Goal: Transaction & Acquisition: Purchase product/service

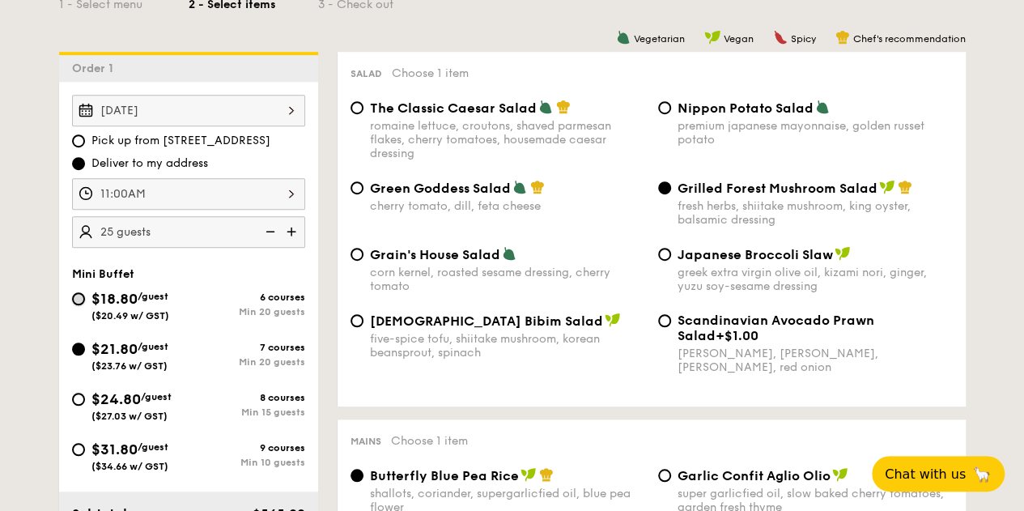
click at [78, 293] on input "$18.80 /guest ($20.49 w/ GST) 6 courses Min 20 guests" at bounding box center [78, 298] width 13 height 13
radio input "true"
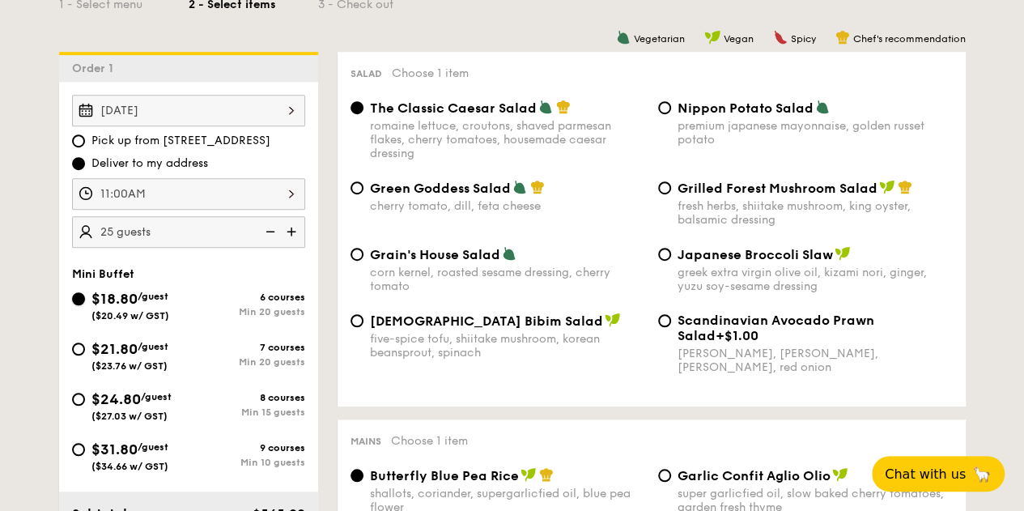
radio input "true"
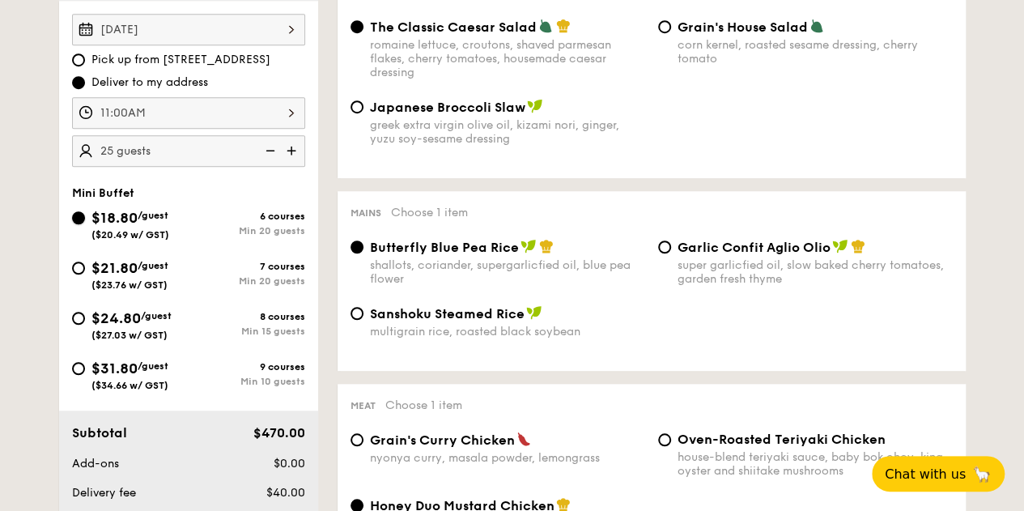
scroll to position [567, 0]
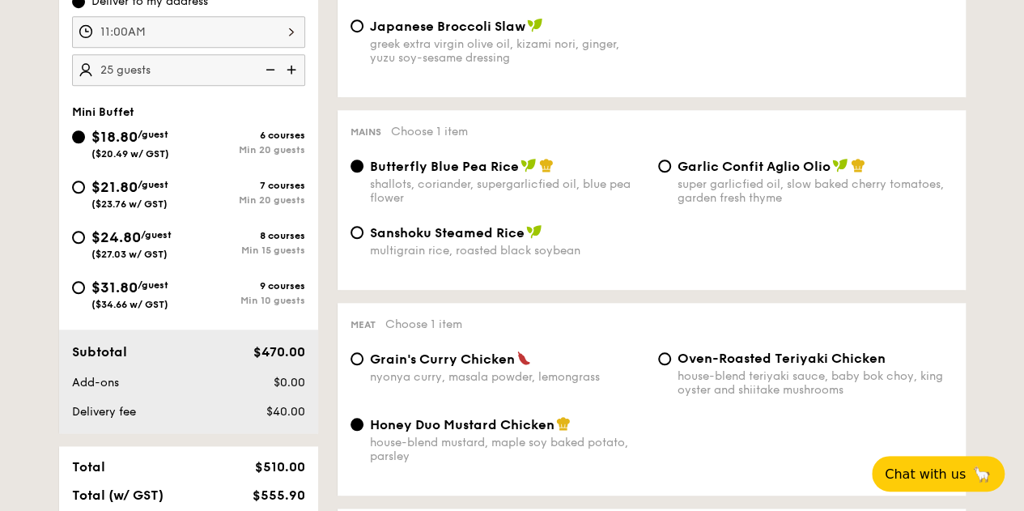
click at [762, 164] on span "Garlic Confit Aglio Olio" at bounding box center [754, 166] width 153 height 15
click at [671, 164] on input "Garlic Confit Aglio Olio super garlicfied oil, slow baked cherry tomatoes, gard…" at bounding box center [664, 165] width 13 height 13
radio input "true"
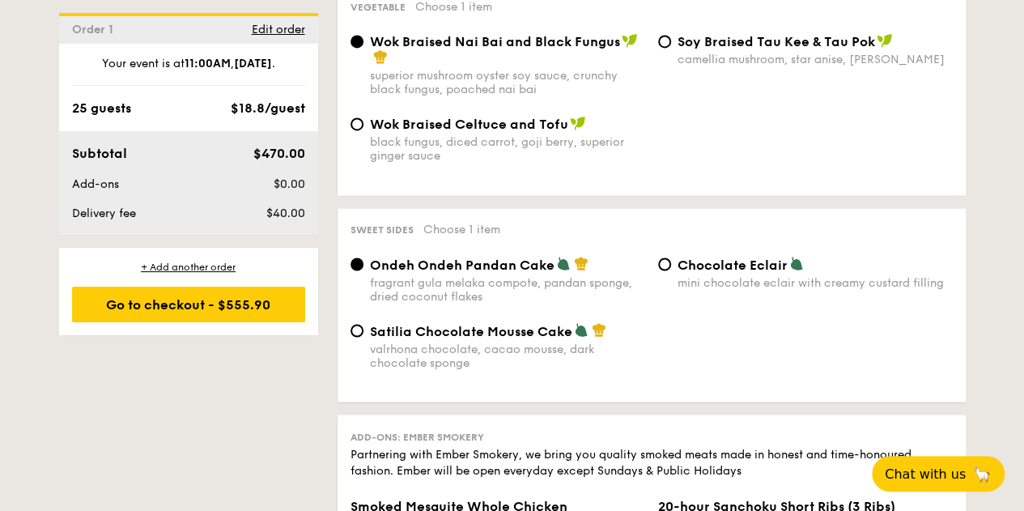
scroll to position [1376, 0]
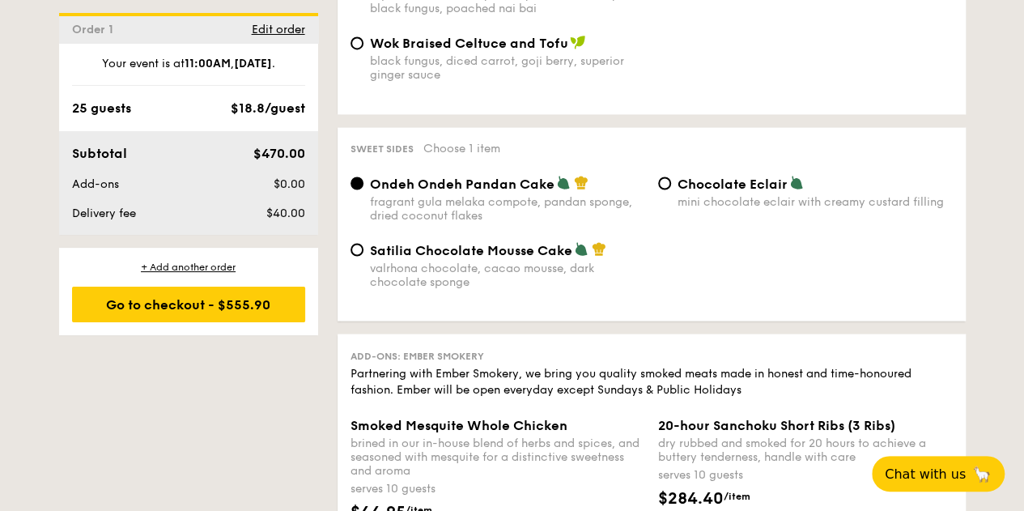
click at [363, 261] on div "Satilia Chocolate Mousse Cake valrhona chocolate, cacao mousse, dark chocolate …" at bounding box center [498, 264] width 308 height 47
click at [356, 256] on input "Satilia Chocolate Mousse Cake valrhona chocolate, cacao mousse, dark chocolate …" at bounding box center [357, 249] width 13 height 13
radio input "true"
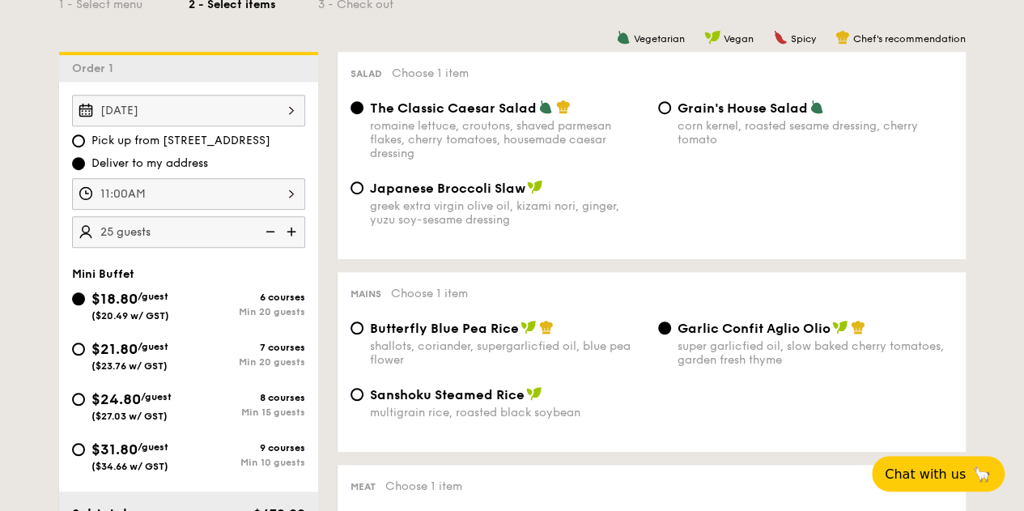
scroll to position [324, 0]
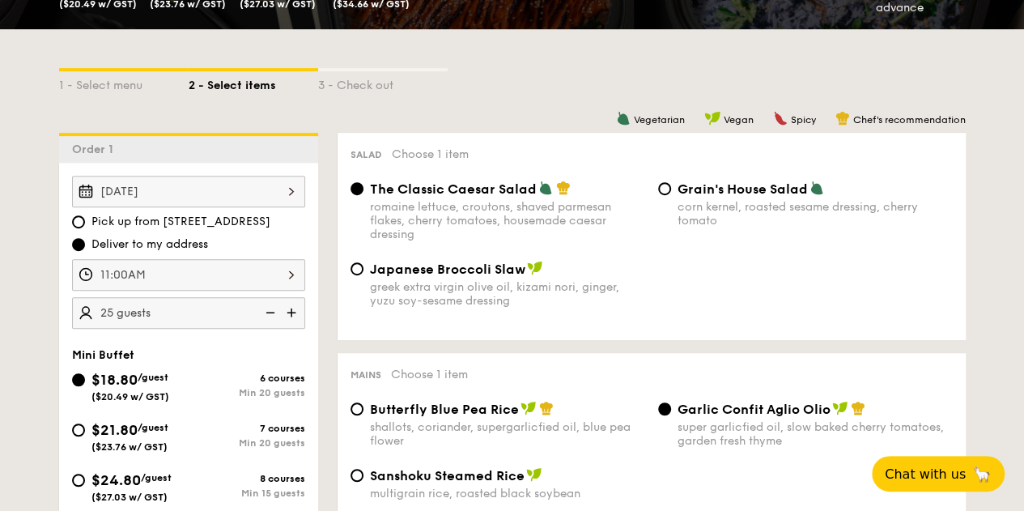
click at [121, 429] on span "$21.80" at bounding box center [114, 430] width 46 height 18
click at [85, 429] on input "$21.80 /guest ($23.76 w/ GST) 7 courses Min 20 guests" at bounding box center [78, 429] width 13 height 13
radio input "true"
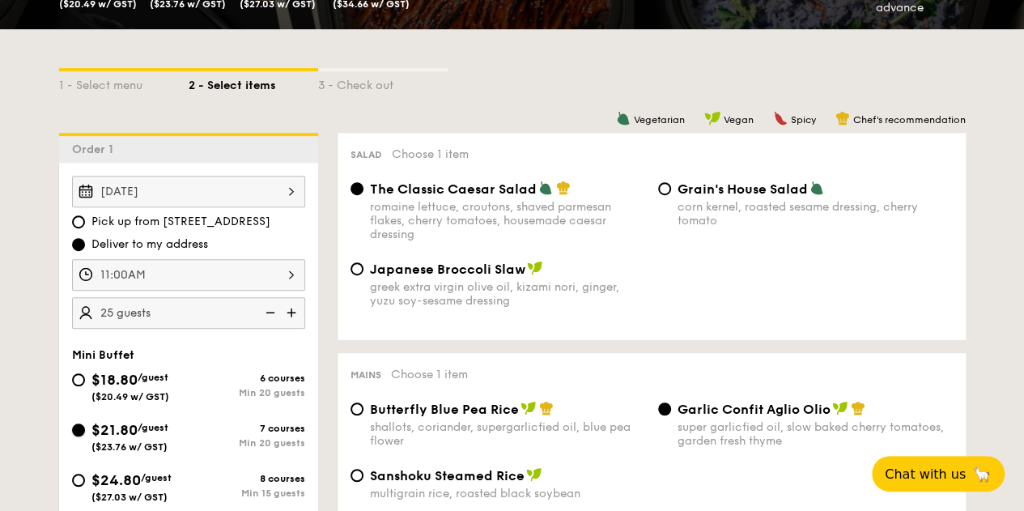
radio input "false"
radio input "true"
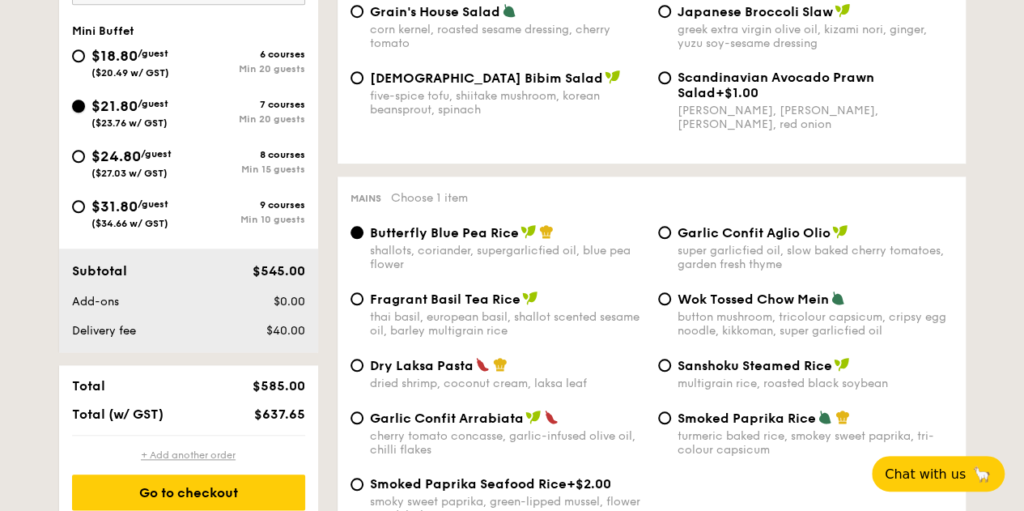
scroll to position [567, 0]
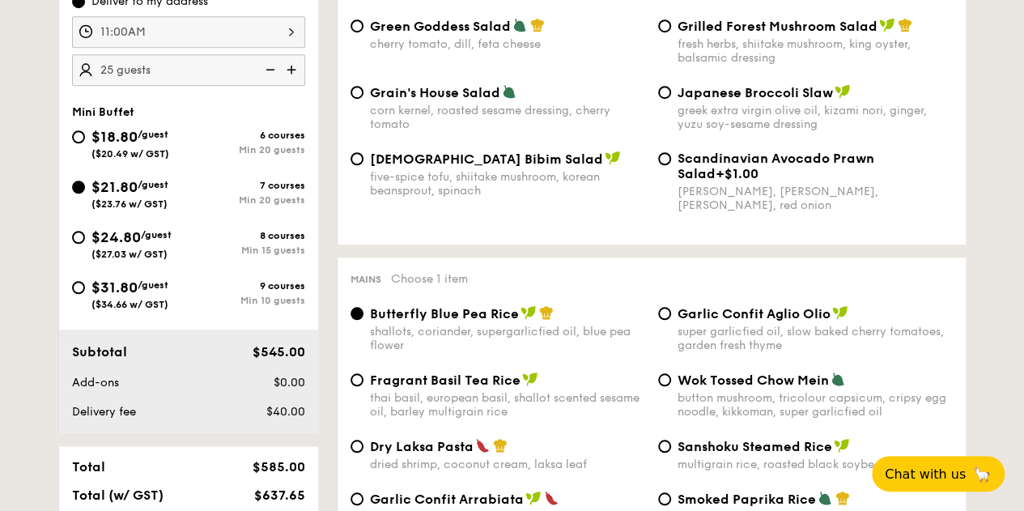
click at [138, 142] on span "$18.80" at bounding box center [114, 137] width 46 height 18
click at [85, 142] on input "$18.80 /guest ($20.49 w/ GST) 6 courses Min 20 guests" at bounding box center [78, 136] width 13 height 13
radio input "true"
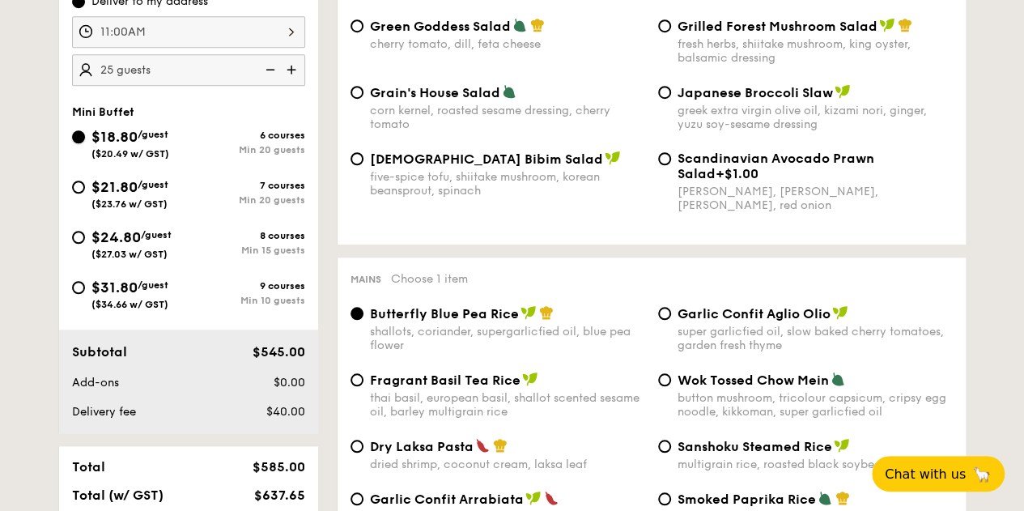
radio input "true"
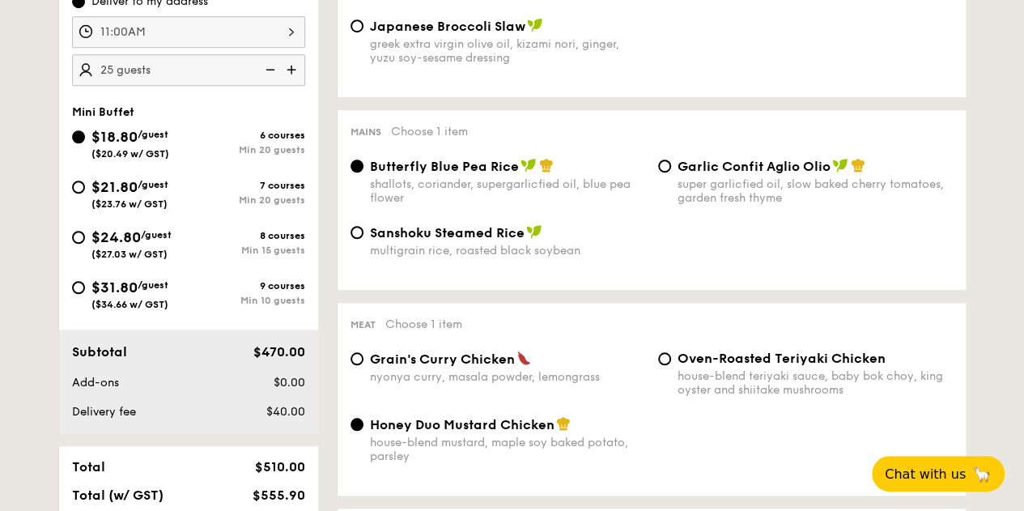
click at [162, 191] on div "$21.80 /guest ($23.76 w/ GST)" at bounding box center [129, 193] width 77 height 34
click at [85, 191] on input "$21.80 /guest ($23.76 w/ GST) 7 courses Min 20 guests" at bounding box center [78, 187] width 13 height 13
radio input "true"
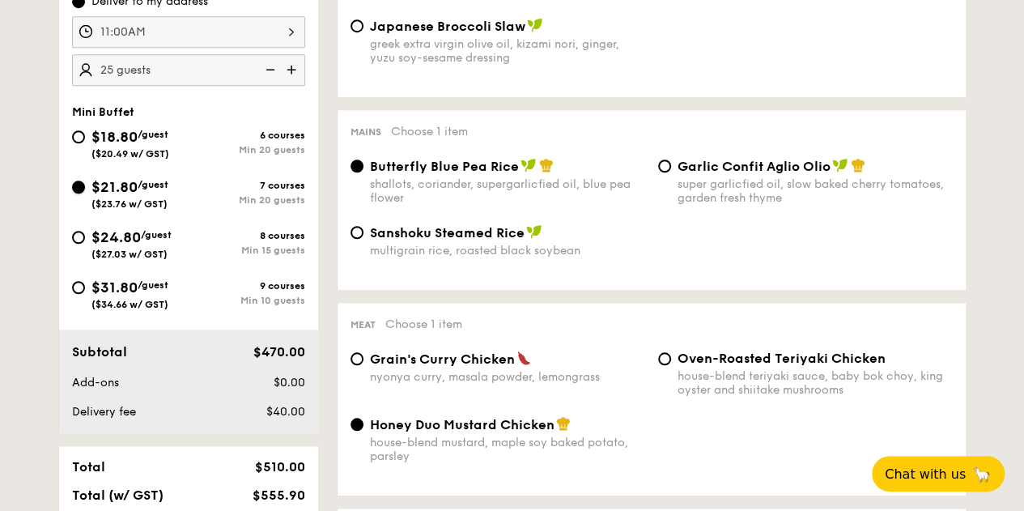
radio input "false"
radio input "true"
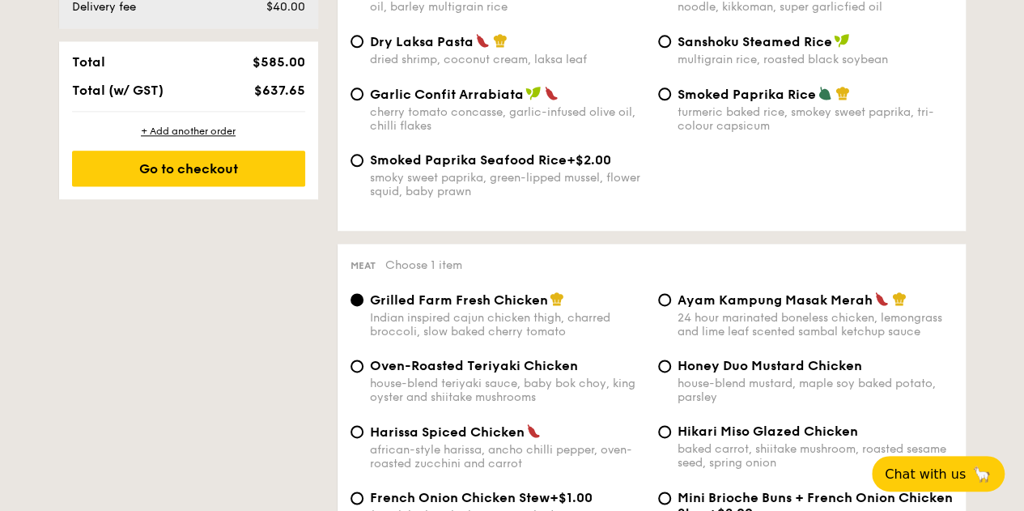
scroll to position [324, 0]
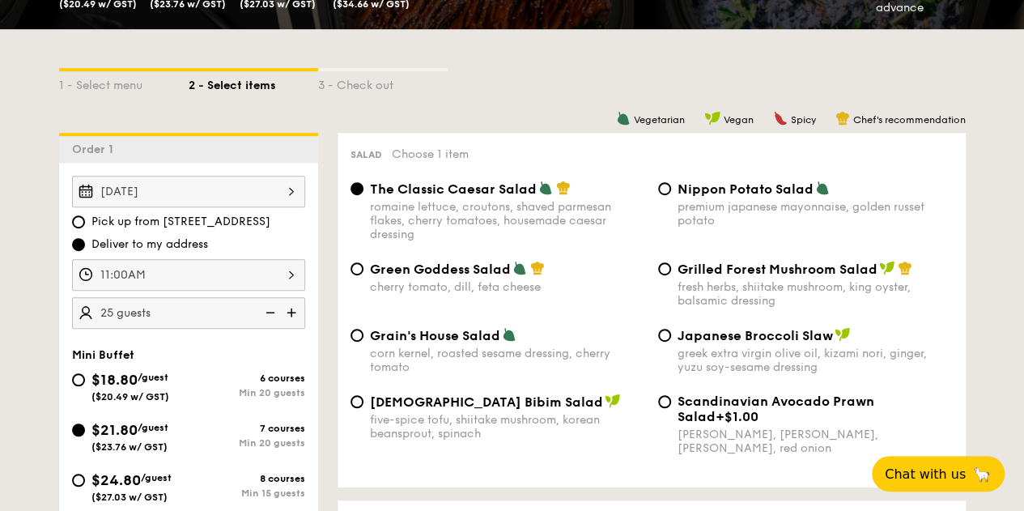
click at [155, 378] on span "/guest" at bounding box center [153, 377] width 31 height 11
click at [85, 378] on input "$18.80 /guest ($20.49 w/ GST) 6 courses Min 20 guests" at bounding box center [78, 379] width 13 height 13
radio input "true"
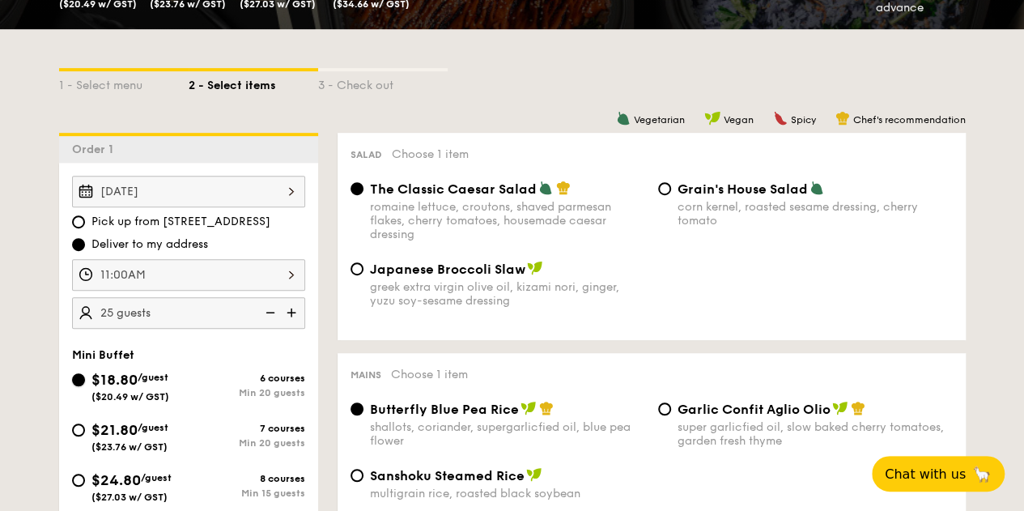
radio input "true"
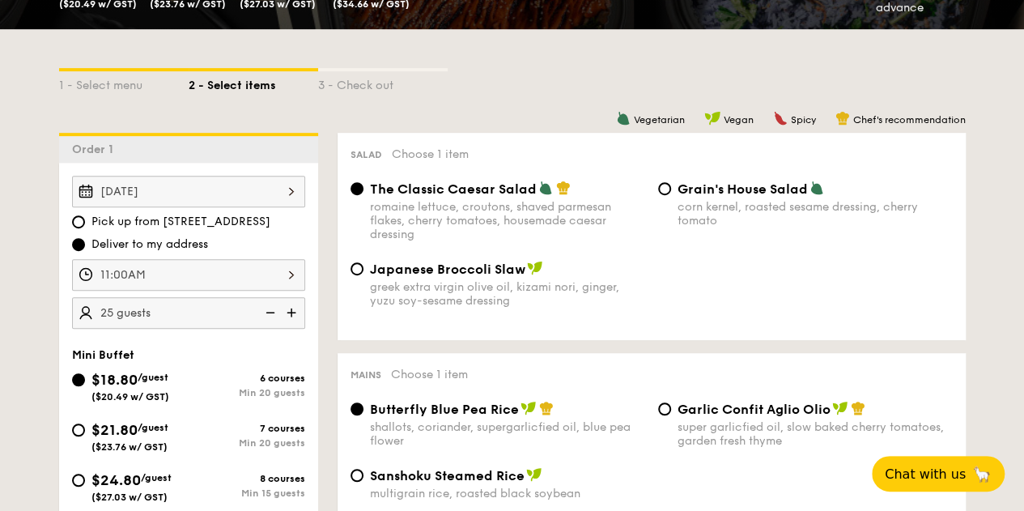
click at [172, 483] on div "$24.80 /guest ($27.03 w/ GST)" at bounding box center [131, 486] width 80 height 34
click at [85, 483] on input "$24.80 /guest ($27.03 w/ GST) 8 courses Min 15 guests" at bounding box center [78, 480] width 13 height 13
radio input "true"
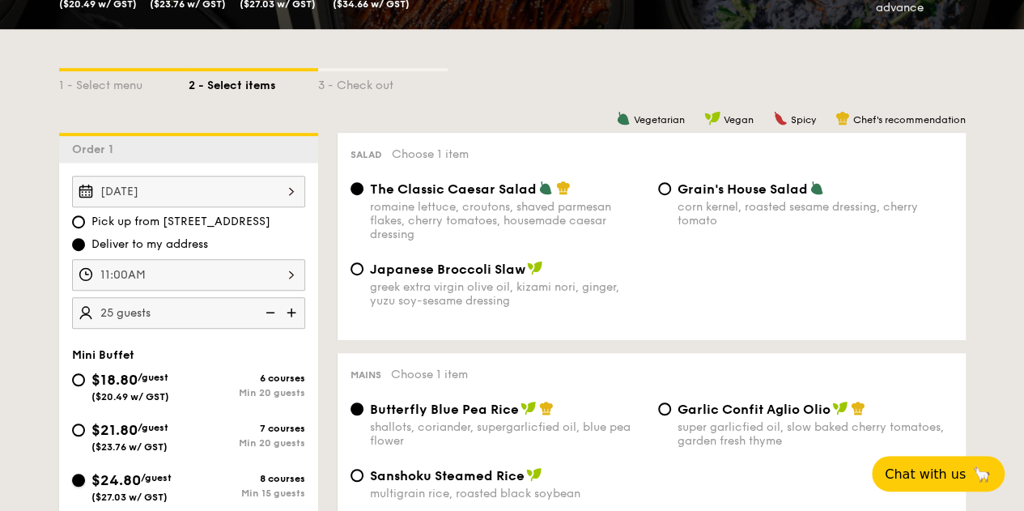
radio input "false"
radio input "true"
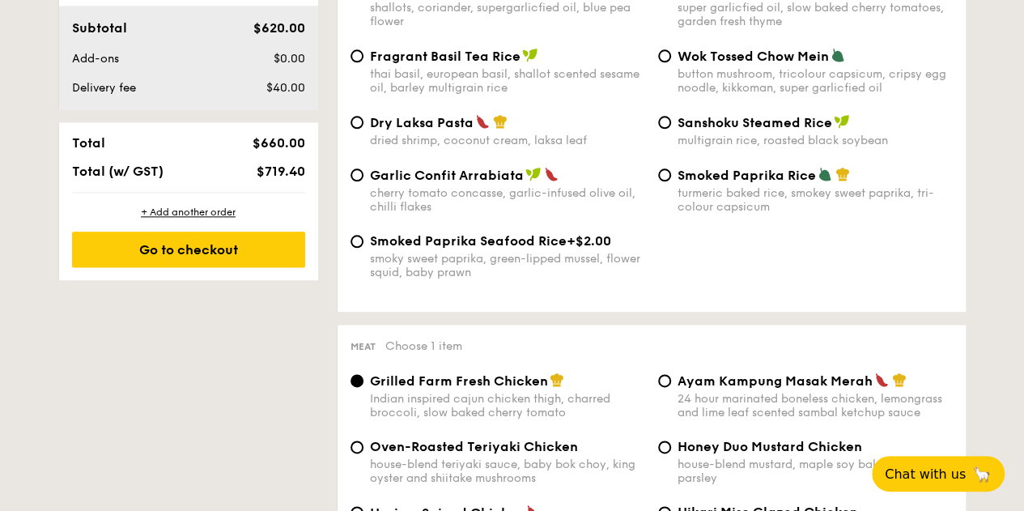
scroll to position [1052, 0]
